Goal: Task Accomplishment & Management: Use online tool/utility

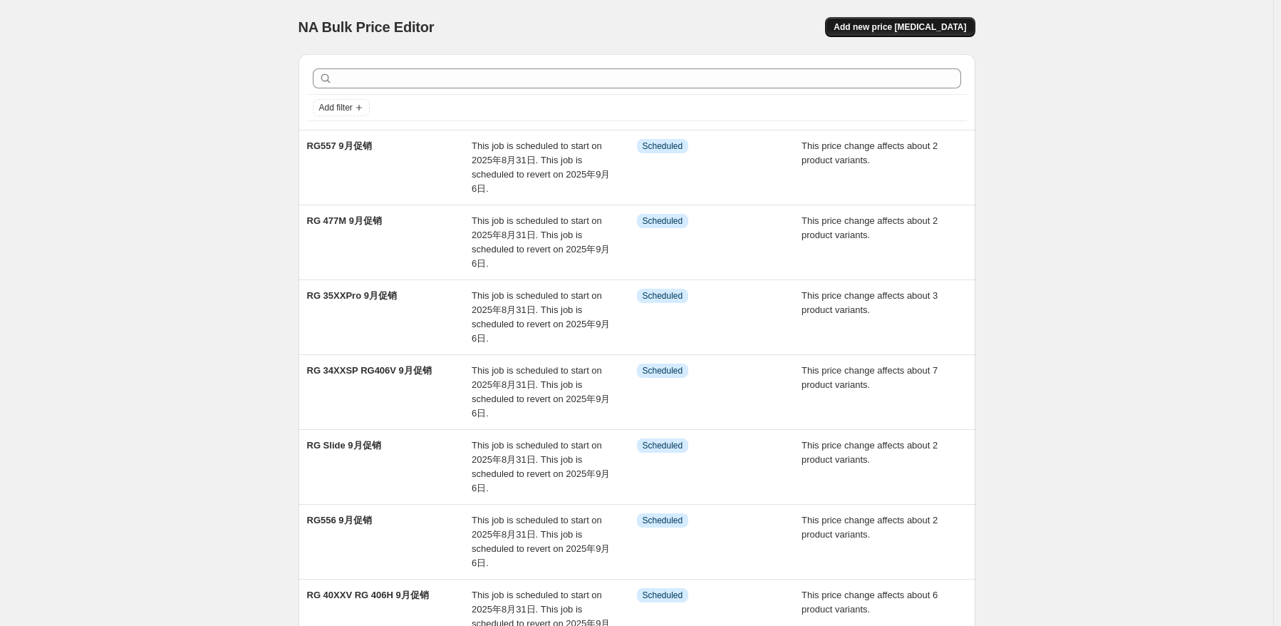
click at [938, 26] on span "Add new price [MEDICAL_DATA]" at bounding box center [900, 26] width 133 height 11
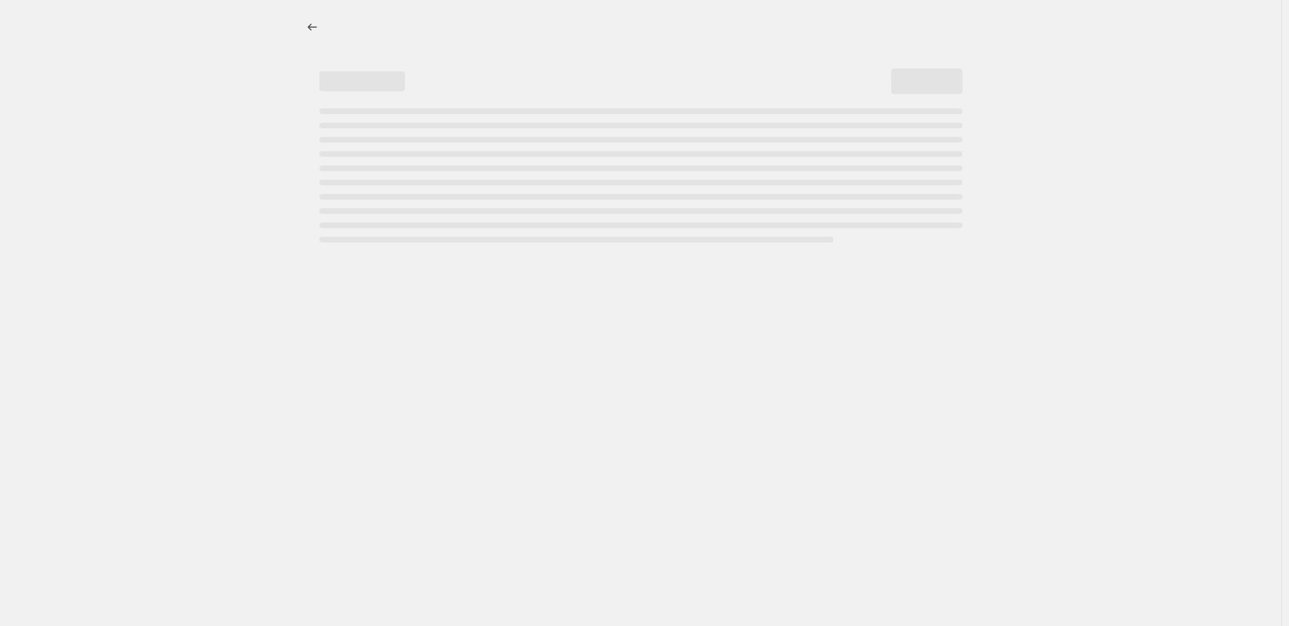
select select "percentage"
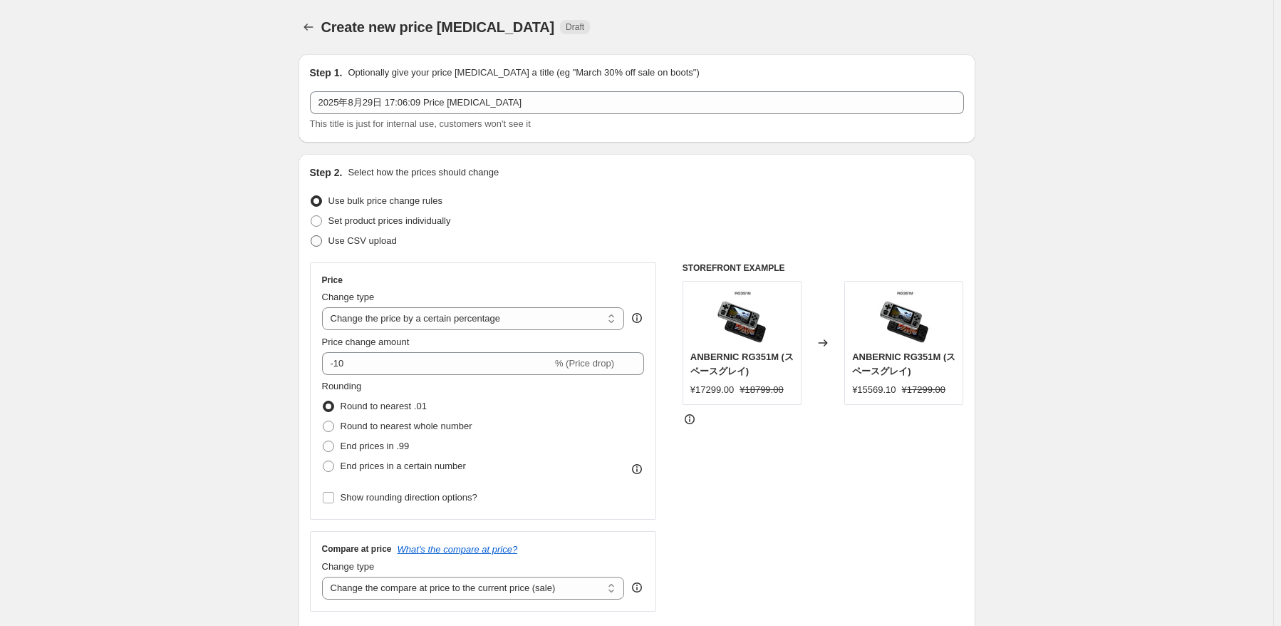
click at [380, 242] on span "Use CSV upload" at bounding box center [363, 240] width 68 height 11
click at [311, 236] on input "Use CSV upload" at bounding box center [311, 235] width 1 height 1
radio input "true"
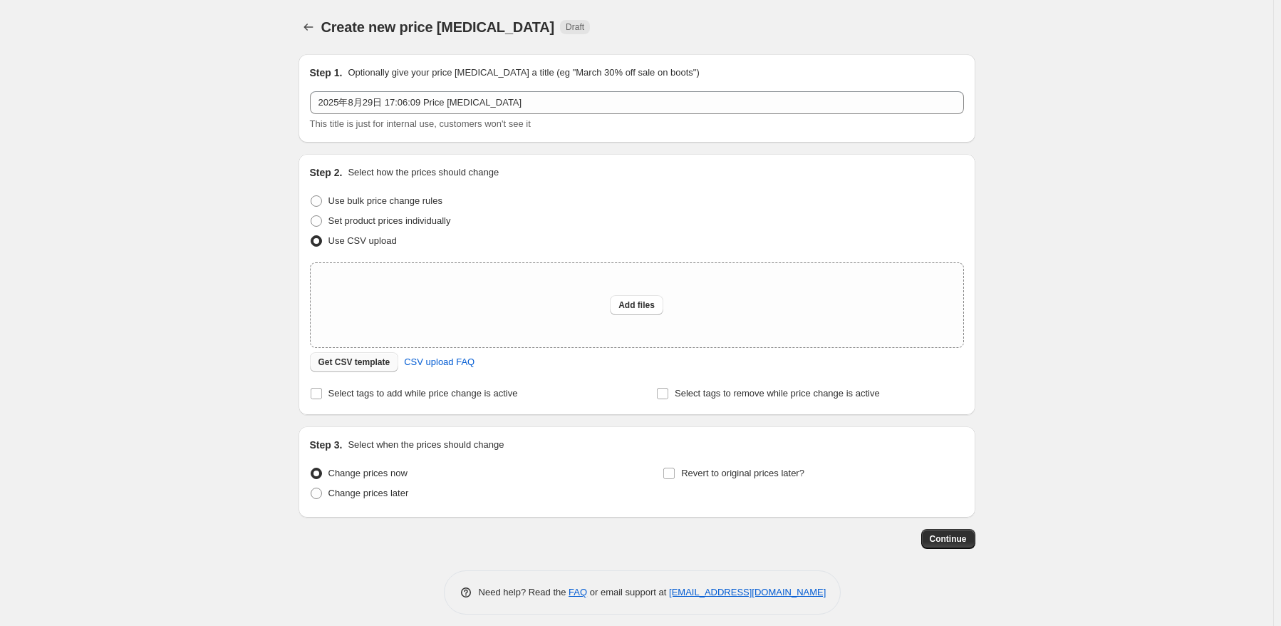
click at [386, 369] on button "Get CSV template" at bounding box center [354, 362] width 89 height 20
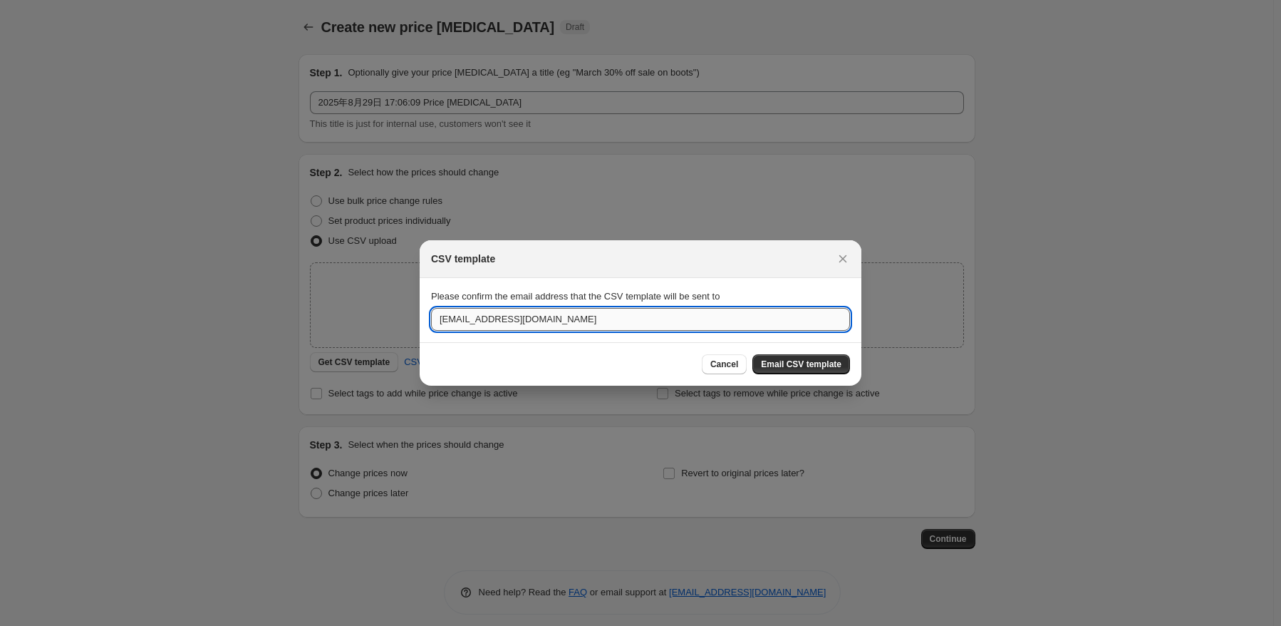
click at [532, 320] on input "[EMAIL_ADDRESS][DOMAIN_NAME]" at bounding box center [640, 319] width 419 height 23
drag, startPoint x: 562, startPoint y: 320, endPoint x: 392, endPoint y: 319, distance: 169.6
click at [392, 625] on div "CSV template Please confirm the email address that the CSV template will be sen…" at bounding box center [640, 636] width 1281 height 0
type input "A"
type input "[EMAIL_ADDRESS][DOMAIN_NAME]"
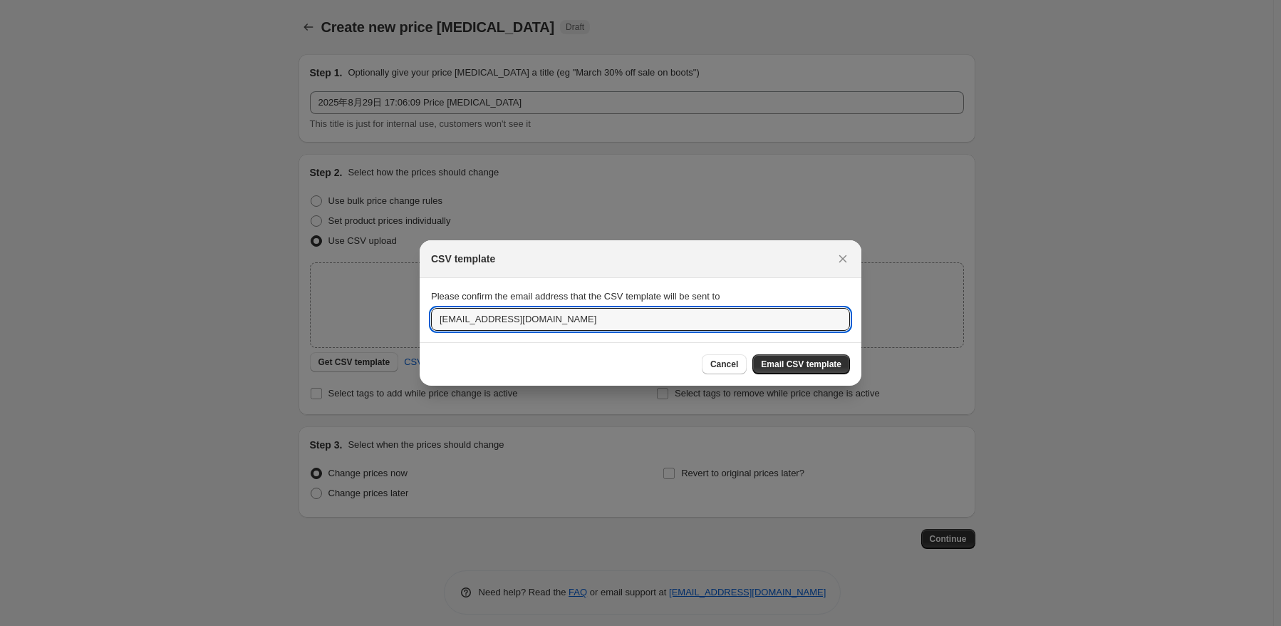
drag, startPoint x: 807, startPoint y: 362, endPoint x: 795, endPoint y: 363, distance: 11.5
click at [807, 362] on span "Email CSV template" at bounding box center [801, 364] width 81 height 11
